Goal: Communication & Community: Answer question/provide support

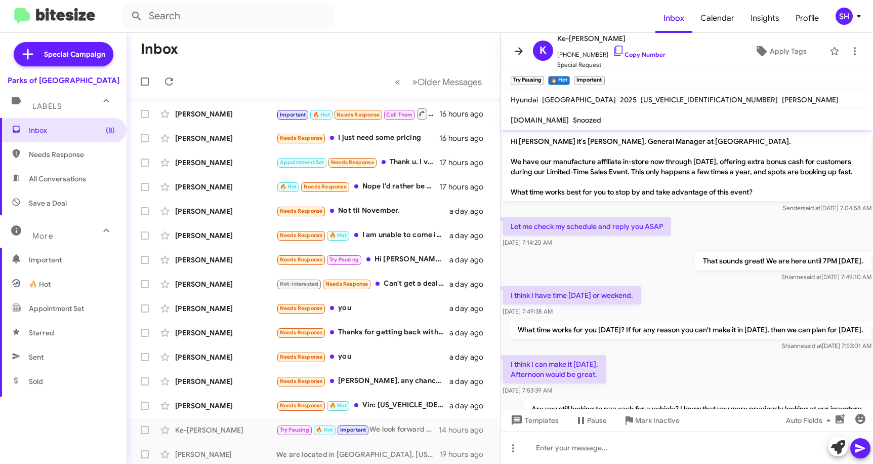
scroll to position [716, 0]
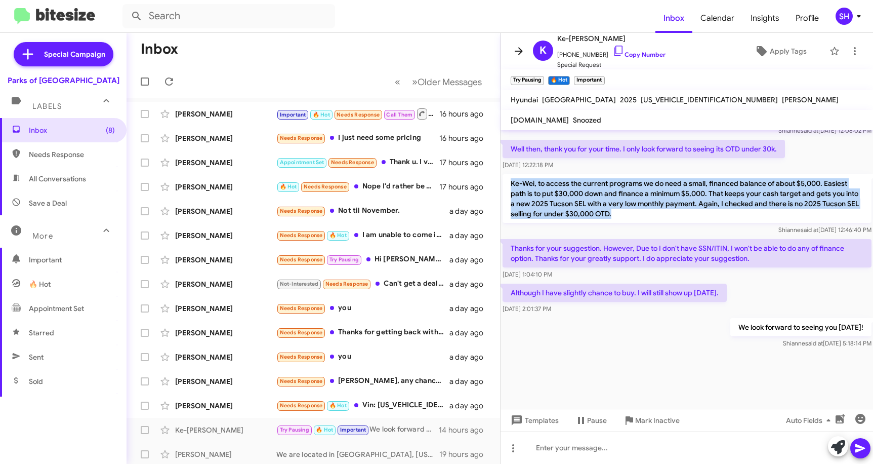
click at [526, 49] on span at bounding box center [519, 51] width 20 height 12
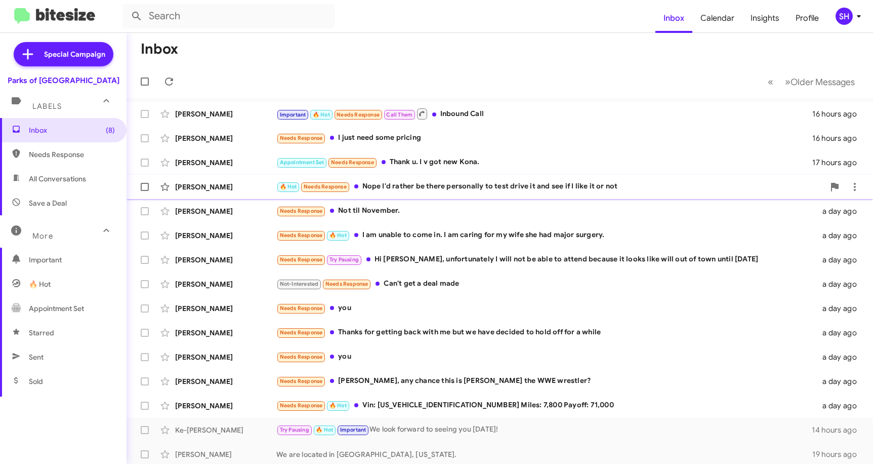
click at [649, 185] on div "🔥 Hot Needs Response Nope I'd rather be there personally to test drive it and s…" at bounding box center [550, 187] width 548 height 12
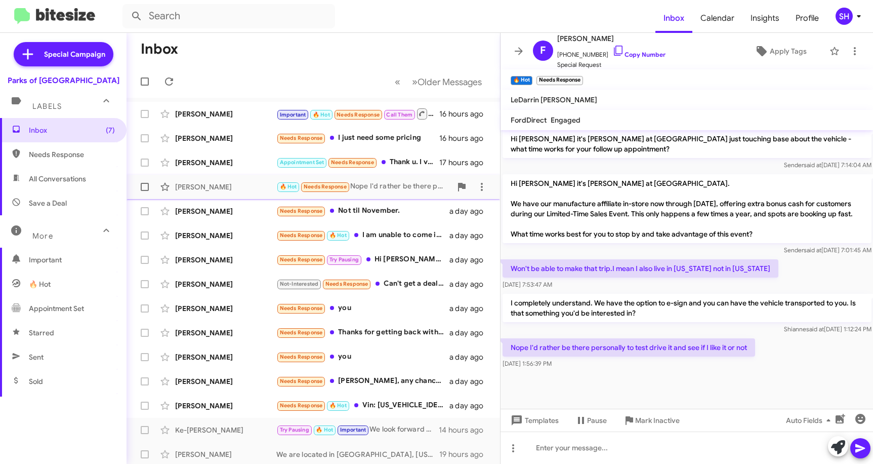
scroll to position [377, 0]
drag, startPoint x: 609, startPoint y: 49, endPoint x: 504, endPoint y: 51, distance: 105.3
click at [613, 49] on icon at bounding box center [619, 51] width 12 height 12
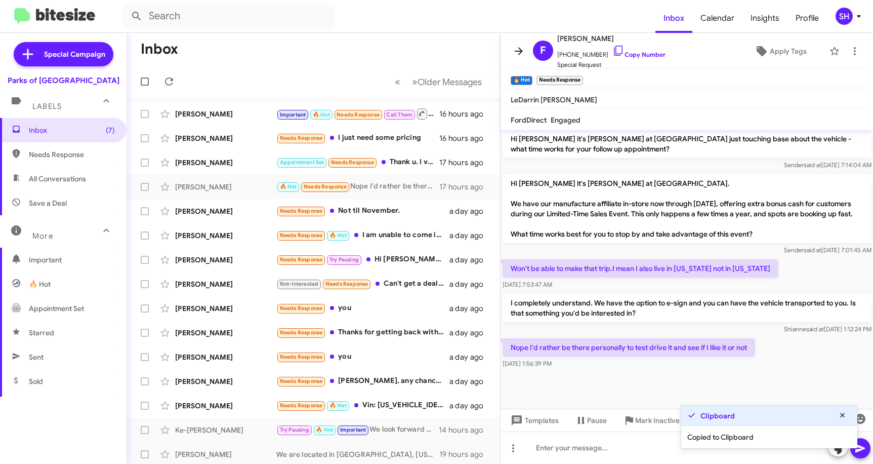
click at [521, 53] on icon at bounding box center [519, 51] width 8 height 8
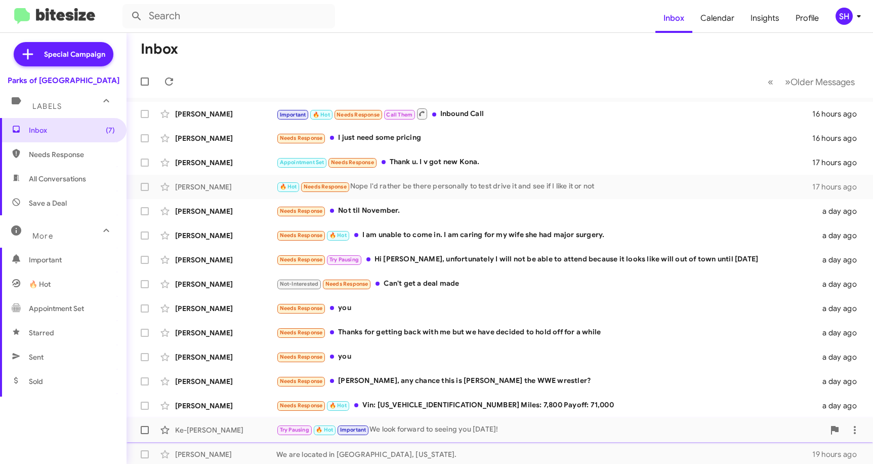
click at [457, 429] on div "Try Pausing 🔥 Hot Important We look forward to seeing you [DATE]!" at bounding box center [550, 430] width 548 height 12
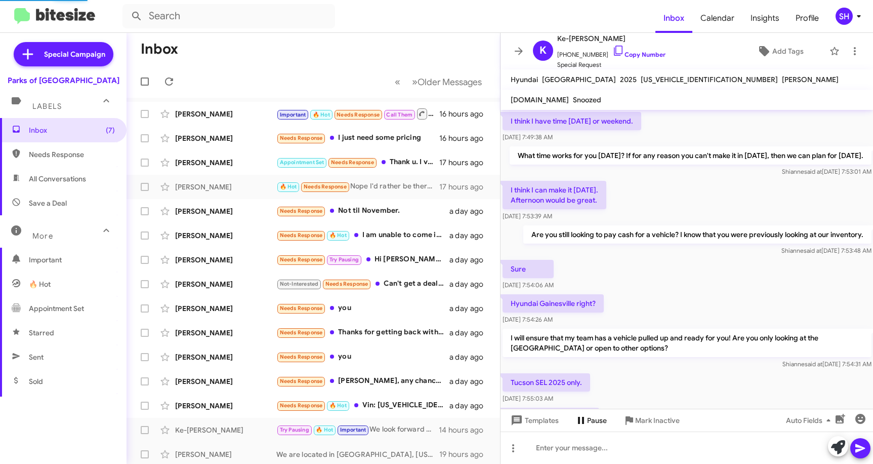
scroll to position [484, 0]
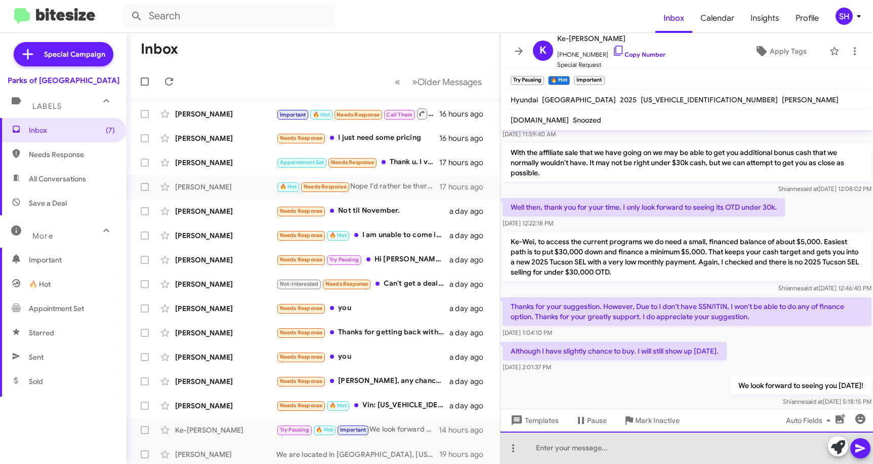
click at [548, 450] on div at bounding box center [687, 447] width 373 height 32
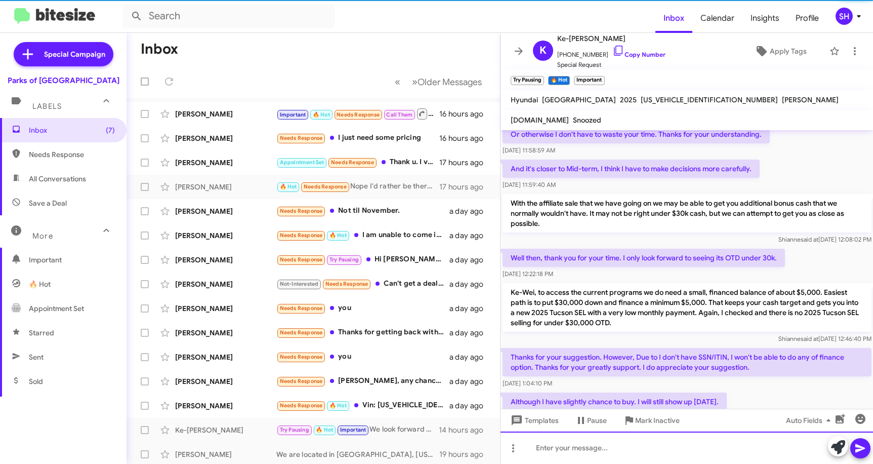
scroll to position [0, 0]
